Goal: Task Accomplishment & Management: Manage account settings

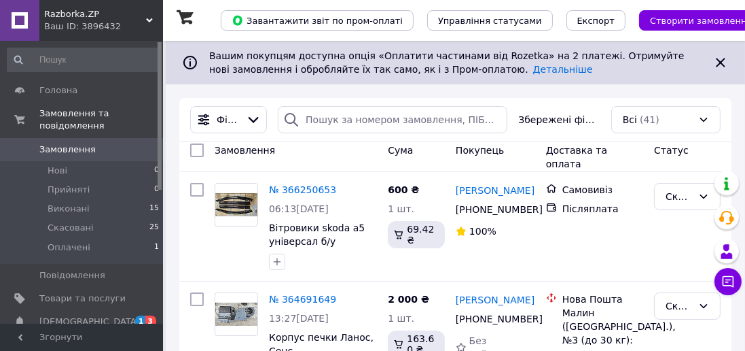
click at [722, 65] on icon at bounding box center [721, 62] width 16 height 16
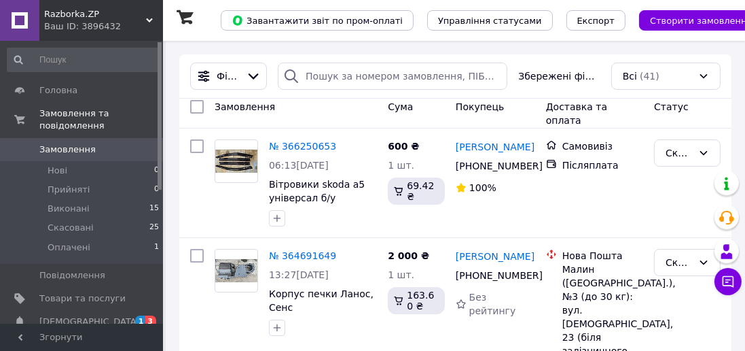
click at [689, 71] on div "Всі (41)" at bounding box center [666, 76] width 109 height 27
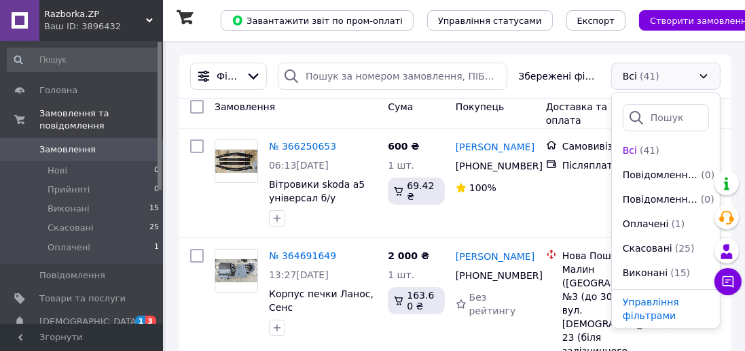
scroll to position [3, 0]
click at [661, 226] on span "Оплачені" at bounding box center [646, 225] width 46 height 14
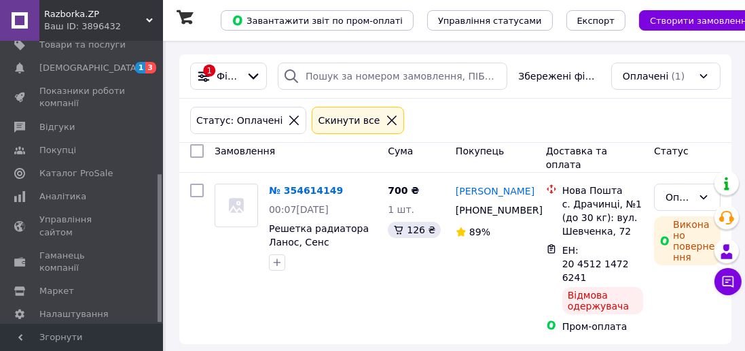
scroll to position [10, 0]
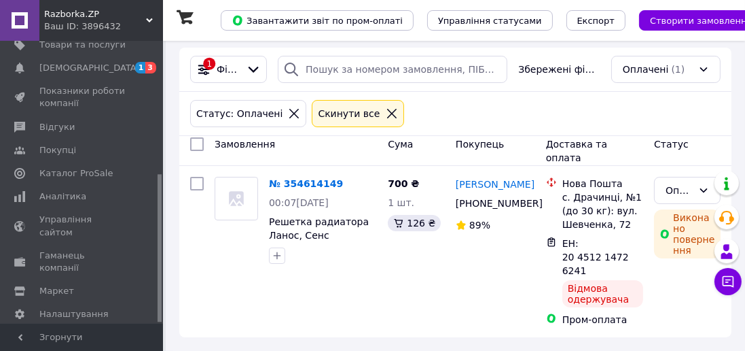
click at [115, 167] on span "Каталог ProSale" at bounding box center [82, 173] width 86 height 12
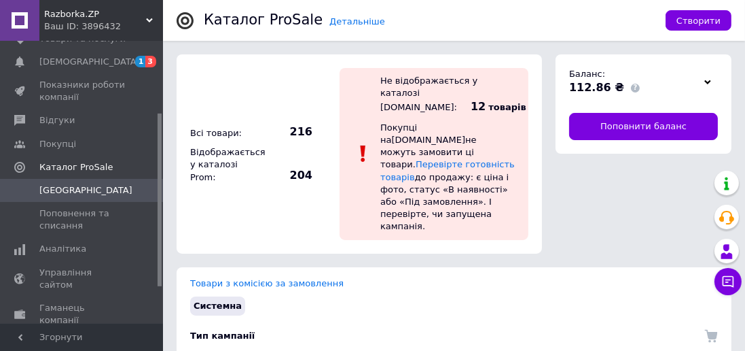
scroll to position [117, 0]
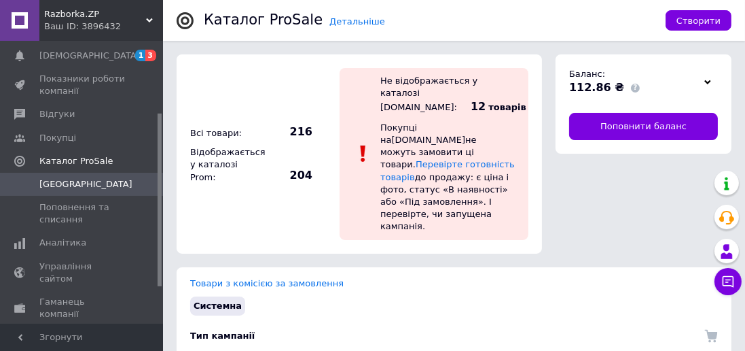
click at [95, 243] on span "Аналітика" at bounding box center [82, 242] width 86 height 12
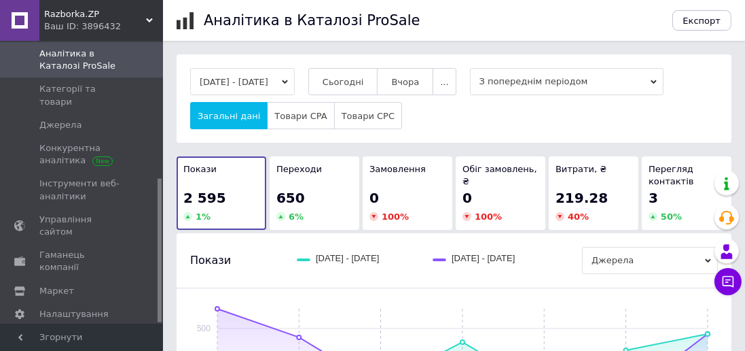
scroll to position [12, 0]
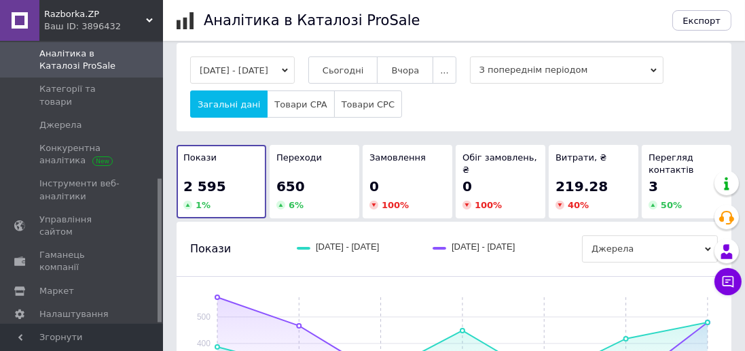
click at [109, 308] on span "Налаштування" at bounding box center [82, 314] width 86 height 12
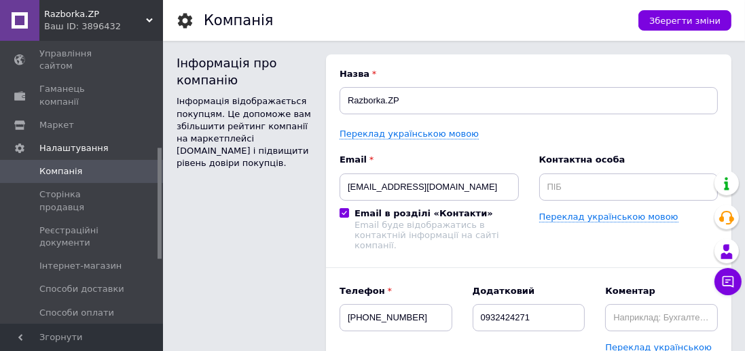
click at [124, 188] on span "Сторінка продавця" at bounding box center [82, 200] width 86 height 24
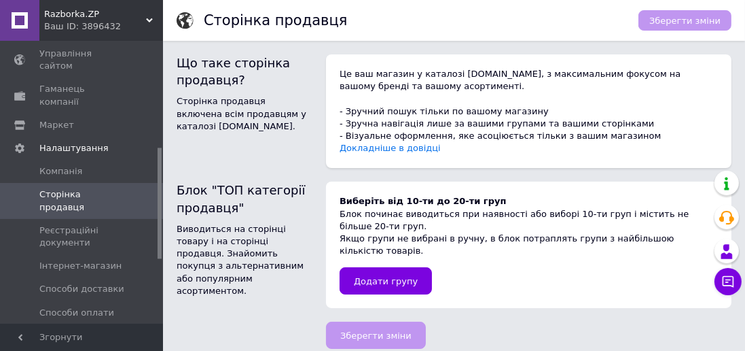
click at [57, 224] on span "Реєстраційні документи" at bounding box center [82, 236] width 86 height 24
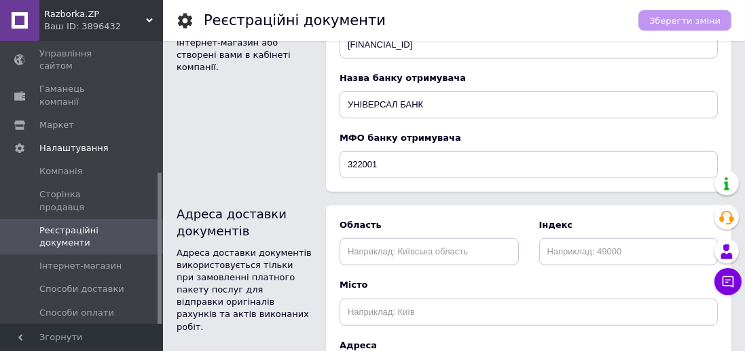
scroll to position [848, 0]
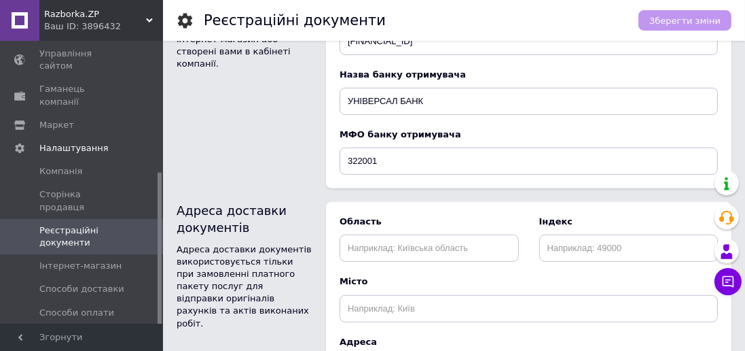
click at [58, 260] on span "Інтернет-магазин" at bounding box center [80, 266] width 82 height 12
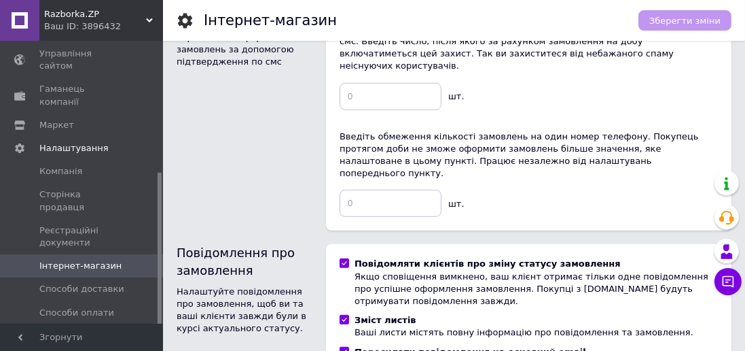
scroll to position [804, 0]
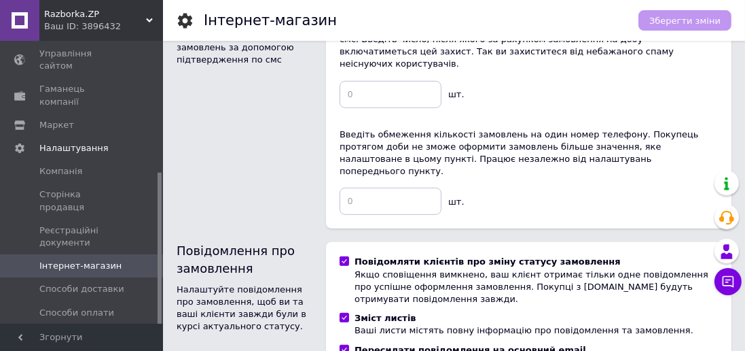
click at [63, 283] on span "Способи доставки" at bounding box center [81, 289] width 85 height 12
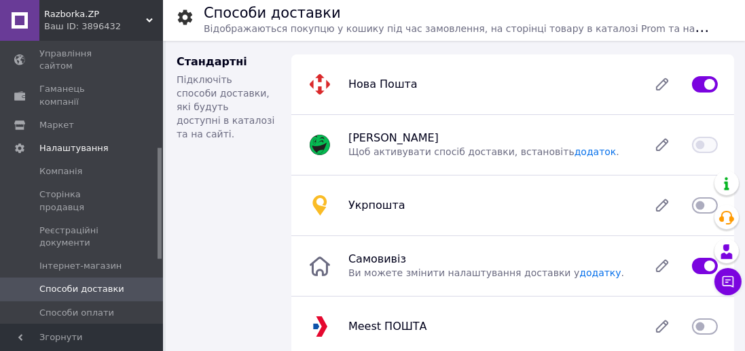
click at [569, 86] on div "Нова Пошта" at bounding box center [490, 84] width 300 height 14
click at [605, 78] on div "Нова Пошта" at bounding box center [490, 84] width 300 height 14
click at [668, 88] on icon at bounding box center [662, 84] width 27 height 27
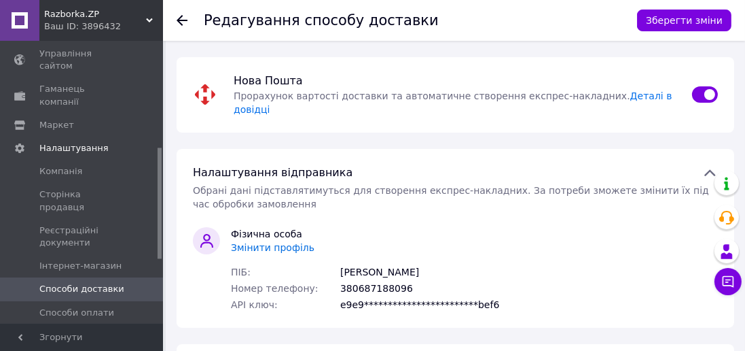
click at [710, 93] on input "checkbox" at bounding box center [705, 95] width 26 height 14
click at [699, 18] on button "Зберегти зміни" at bounding box center [684, 21] width 94 height 22
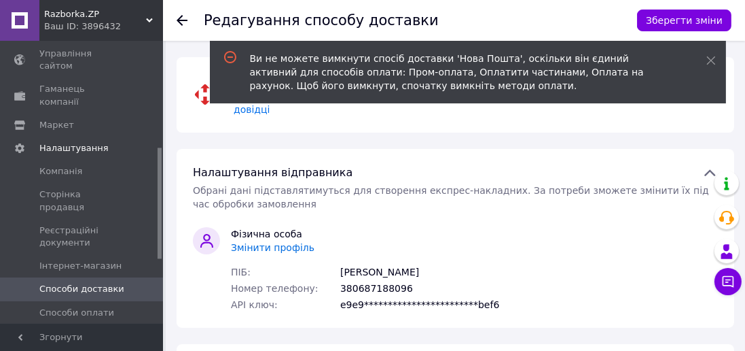
click at [606, 227] on div "**********" at bounding box center [456, 269] width 536 height 84
click at [711, 64] on icon at bounding box center [712, 61] width 10 height 10
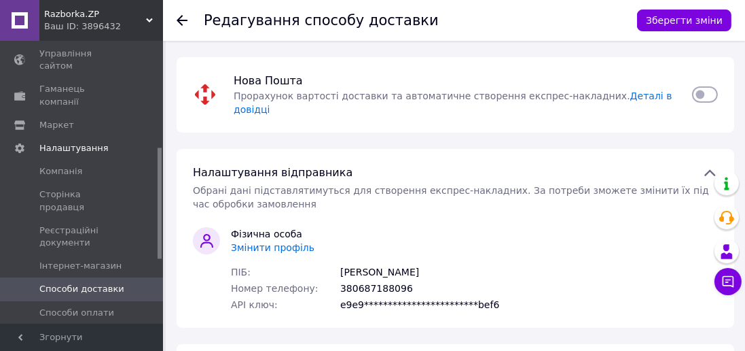
click at [716, 90] on input "checkbox" at bounding box center [705, 95] width 26 height 14
checkbox input "true"
click at [705, 27] on button "Зберегти зміни" at bounding box center [684, 21] width 94 height 22
click at [106, 283] on span "Способи доставки" at bounding box center [81, 289] width 85 height 12
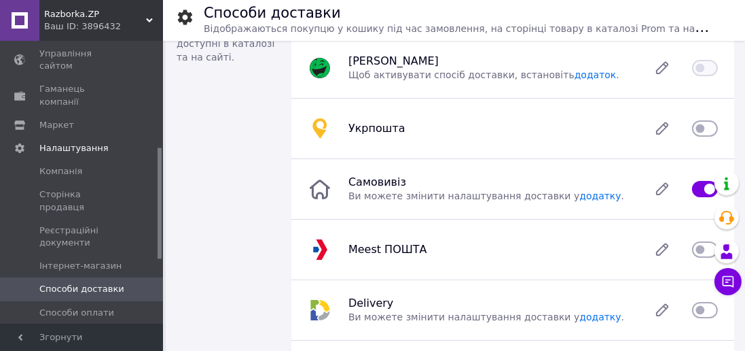
scroll to position [85, 0]
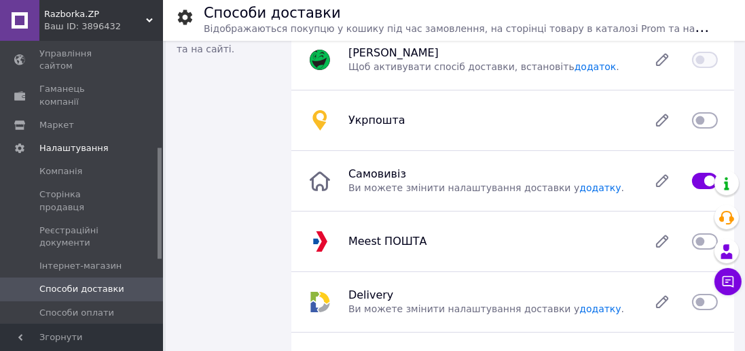
click at [622, 183] on div "Самовивіз Ви можете змінити налаштування доставки у додатку ." at bounding box center [490, 180] width 300 height 27
click at [498, 187] on span "Ви можете змінити налаштування доставки у додатку ." at bounding box center [487, 187] width 276 height 11
click at [605, 178] on div "Самовивіз Ви можете змінити налаштування доставки у додатку ." at bounding box center [490, 180] width 300 height 27
click at [667, 183] on icon at bounding box center [662, 180] width 27 height 27
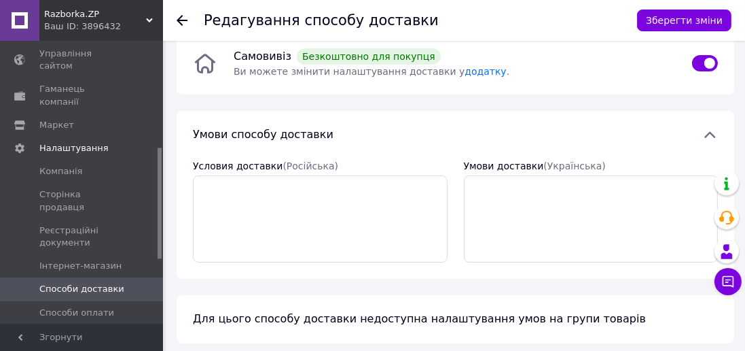
scroll to position [23, 0]
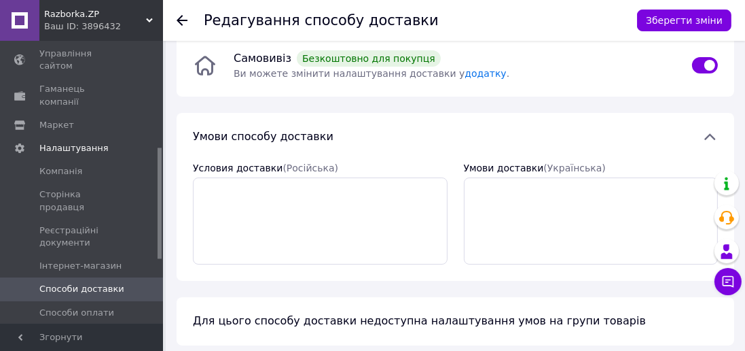
click at [109, 283] on span "Способи доставки" at bounding box center [81, 289] width 85 height 12
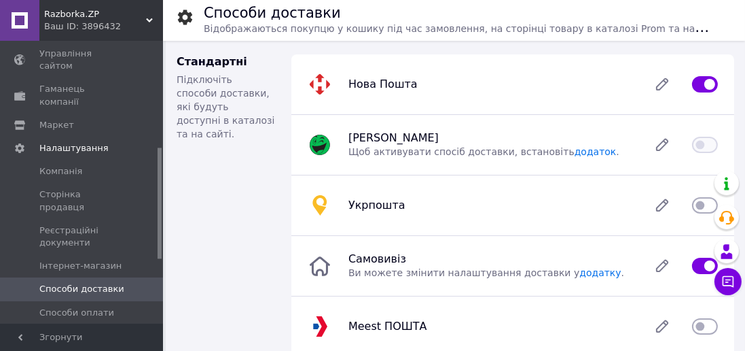
click at [665, 82] on icon at bounding box center [662, 84] width 11 height 11
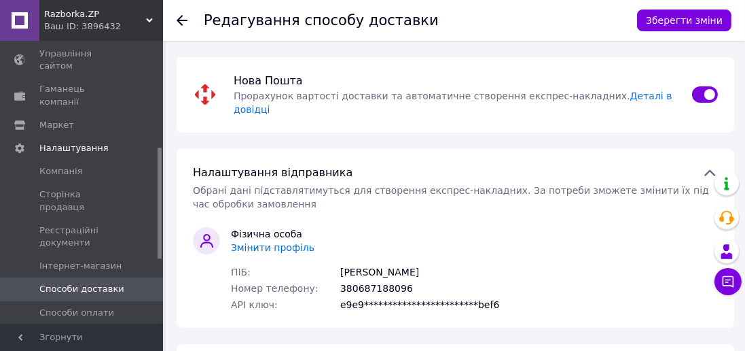
click at [635, 96] on link "Деталі в довідці" at bounding box center [453, 102] width 439 height 24
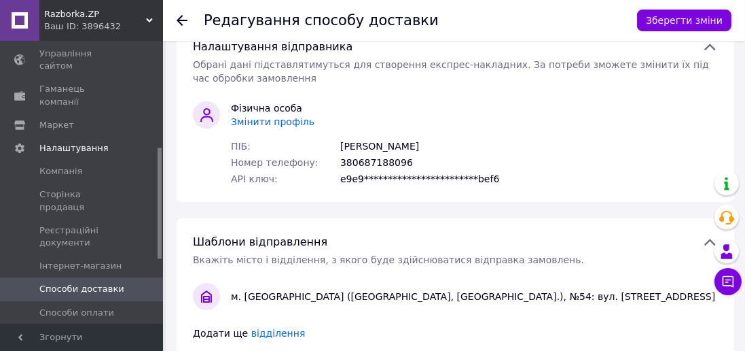
scroll to position [125, 0]
click at [112, 306] on span "Способи оплати" at bounding box center [82, 312] width 86 height 12
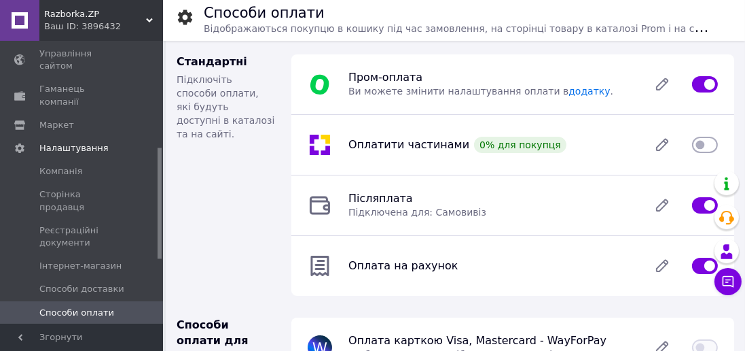
click at [703, 202] on input "checkbox" at bounding box center [705, 205] width 26 height 14
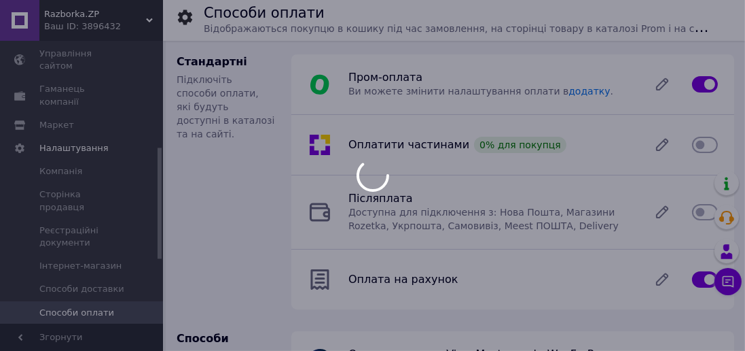
checkbox input "true"
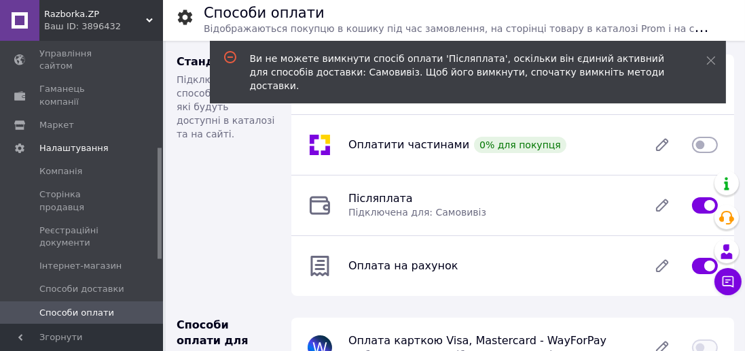
click at [598, 209] on div "Післяплата   Підключена для: Самовивіз" at bounding box center [490, 205] width 300 height 27
click at [588, 217] on div "Післяплата   Підключена для: Самовивіз" at bounding box center [490, 205] width 300 height 27
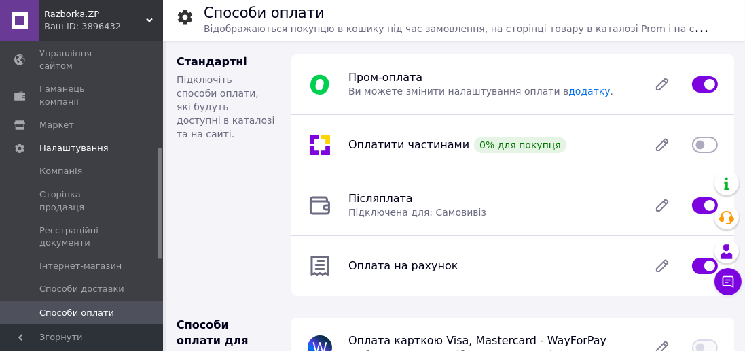
click at [663, 202] on icon at bounding box center [662, 205] width 11 height 11
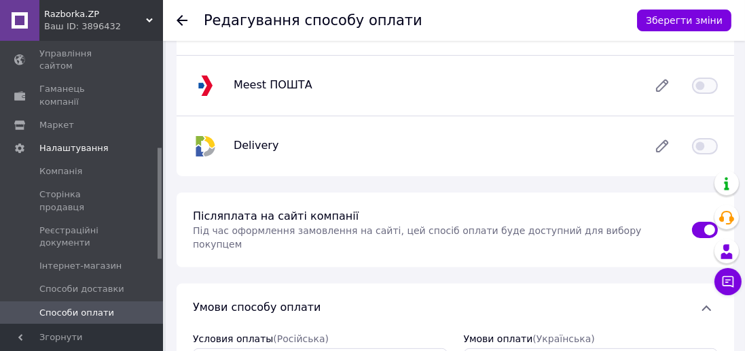
scroll to position [398, 0]
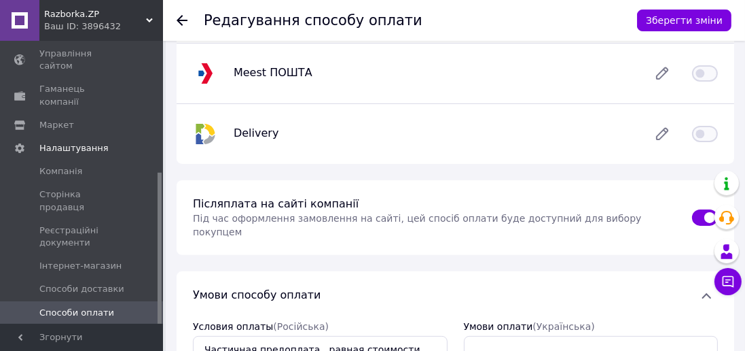
click at [702, 211] on input "checkbox" at bounding box center [705, 218] width 26 height 14
checkbox input "false"
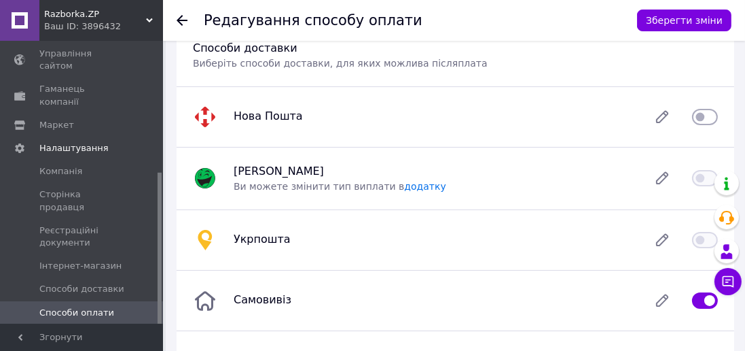
scroll to position [110, 0]
click at [704, 20] on button "Зберегти зміни" at bounding box center [684, 21] width 94 height 22
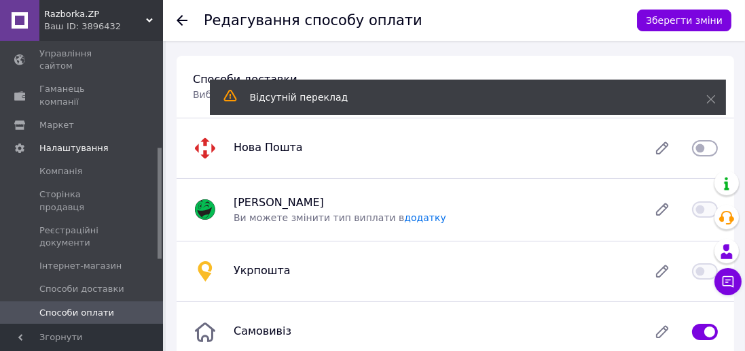
scroll to position [0, 0]
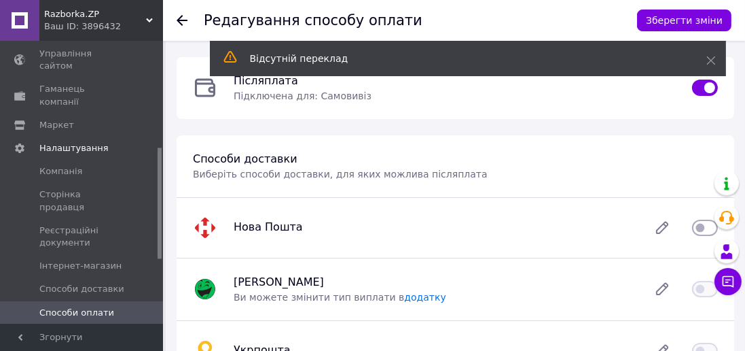
click at [107, 306] on span "Способи оплати" at bounding box center [82, 312] width 86 height 12
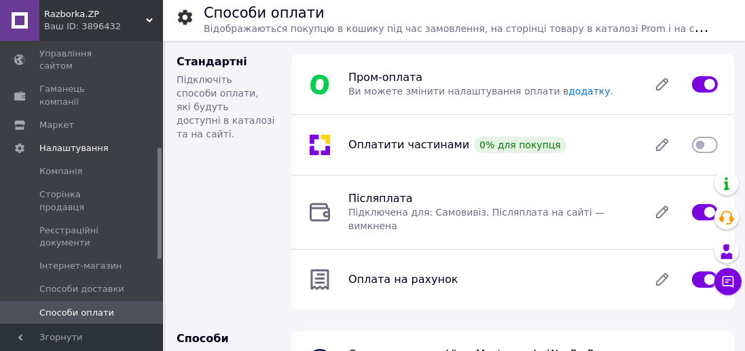
click at [121, 330] on span "Залишки товарів" at bounding box center [82, 336] width 86 height 12
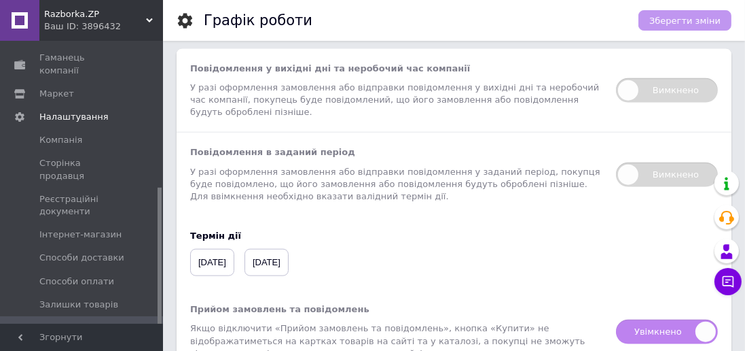
scroll to position [1528, 0]
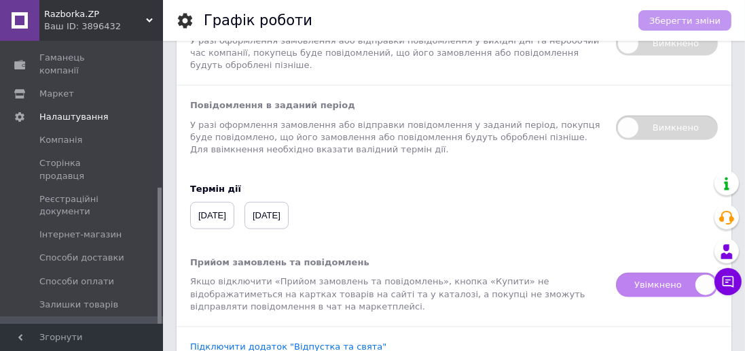
click at [106, 345] on span "Повернення та гарантія" at bounding box center [82, 357] width 86 height 24
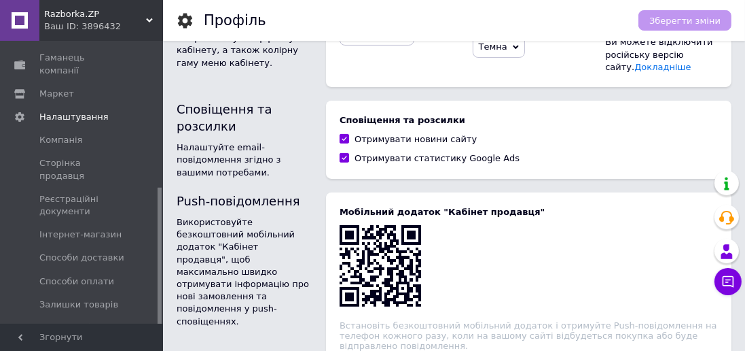
scroll to position [387, 0]
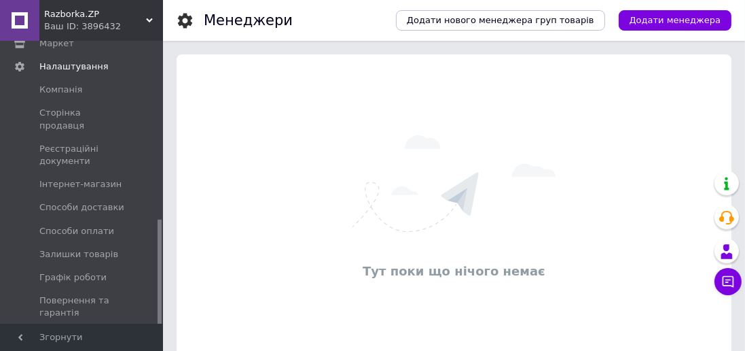
scroll to position [368, 0]
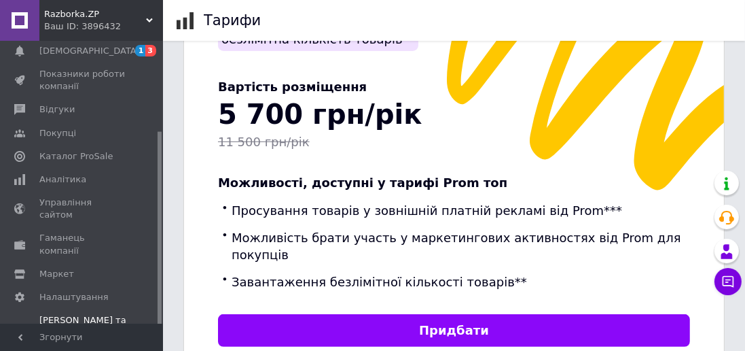
scroll to position [378, 0]
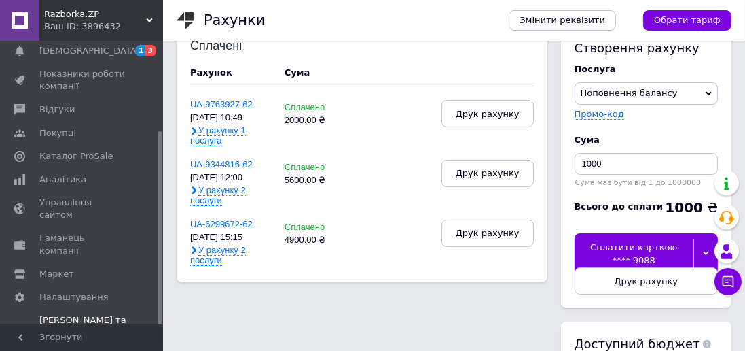
scroll to position [29, 0]
